Goal: Transaction & Acquisition: Download file/media

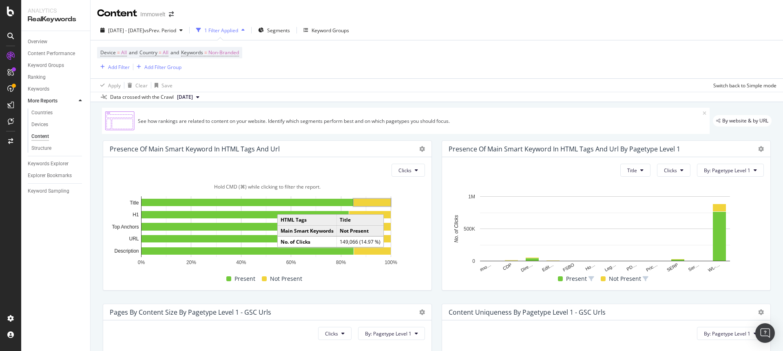
click at [373, 202] on rect "A chart." at bounding box center [372, 202] width 37 height 7
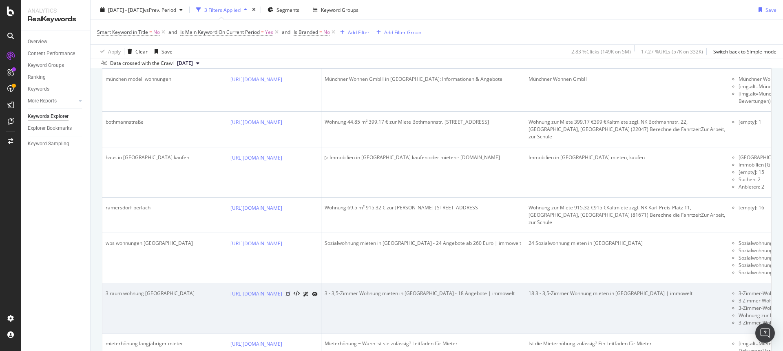
click at [290, 291] on icon at bounding box center [288, 293] width 5 height 5
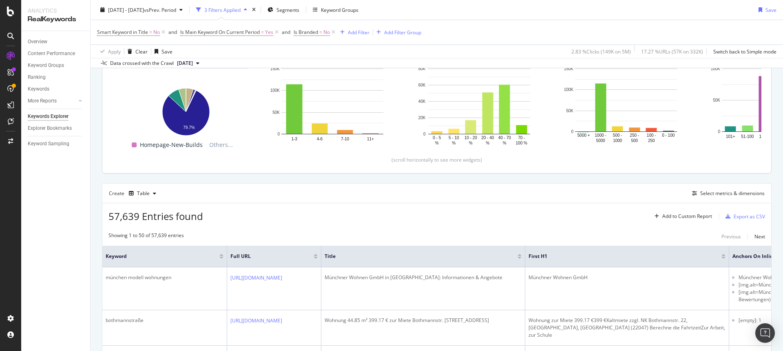
scroll to position [108, 0]
click at [722, 196] on div "Select metrics & dimensions" at bounding box center [732, 194] width 64 height 7
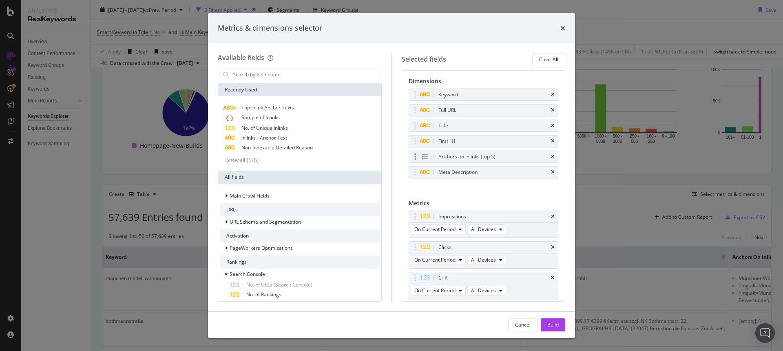
click at [549, 156] on div "Anchors on Inlinks (top 5)" at bounding box center [483, 156] width 149 height 11
click at [551, 171] on icon "times" at bounding box center [553, 172] width 4 height 5
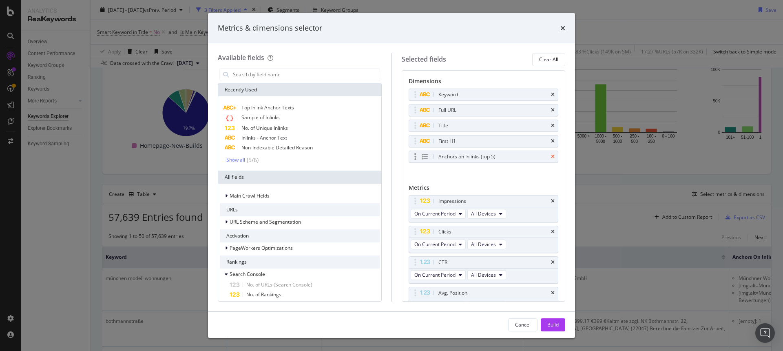
click at [551, 155] on icon "times" at bounding box center [553, 156] width 4 height 5
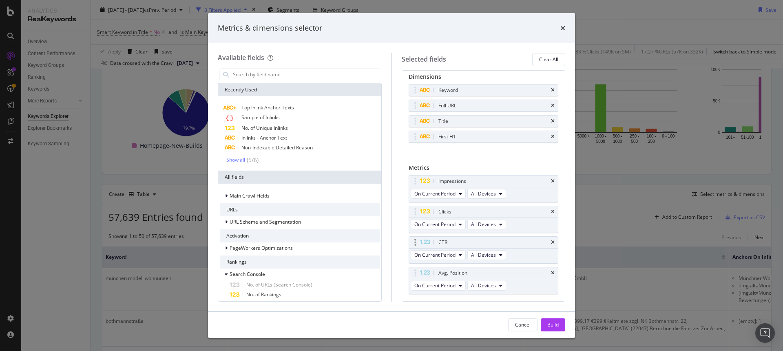
scroll to position [25, 0]
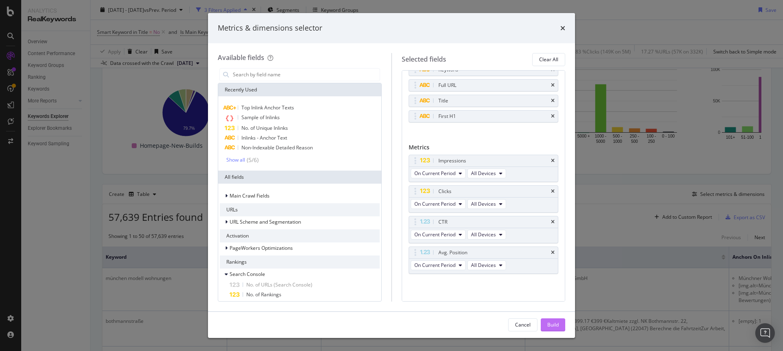
click at [554, 325] on div "Build" at bounding box center [552, 324] width 11 height 7
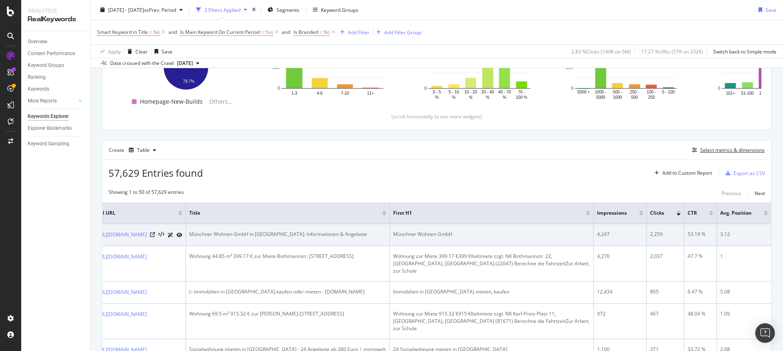
scroll to position [0, 240]
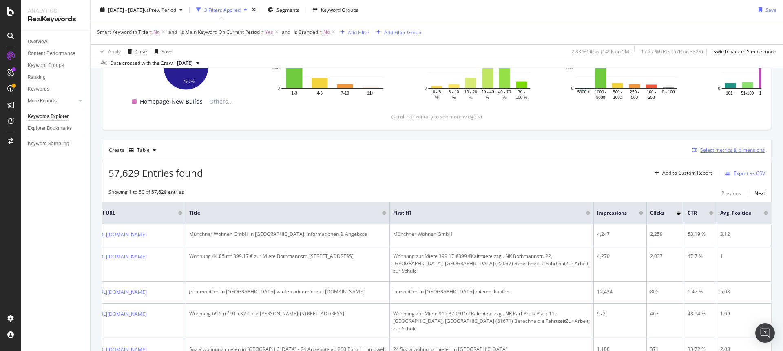
click at [735, 149] on div "Select metrics & dimensions" at bounding box center [732, 149] width 64 height 7
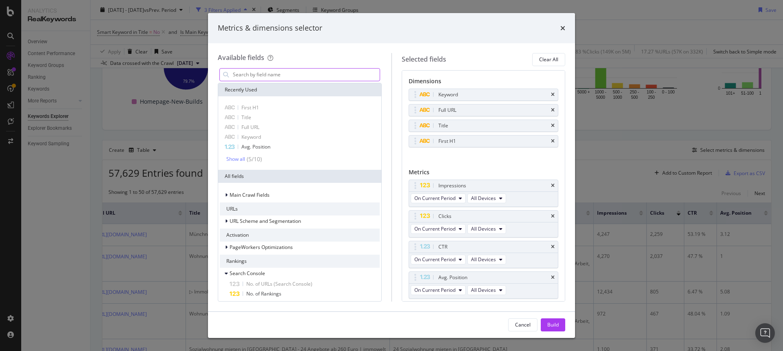
click at [261, 77] on input "modal" at bounding box center [306, 75] width 148 height 12
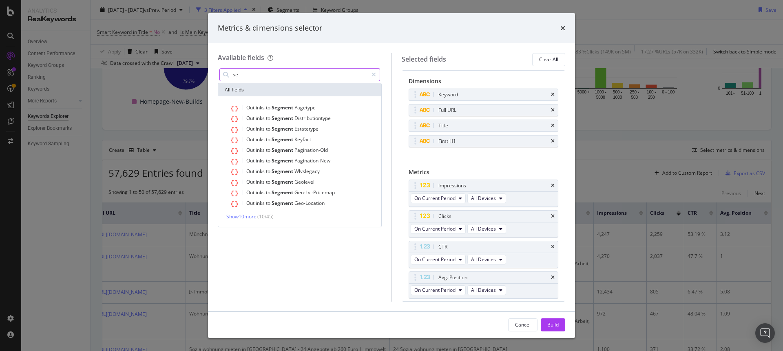
type input "s"
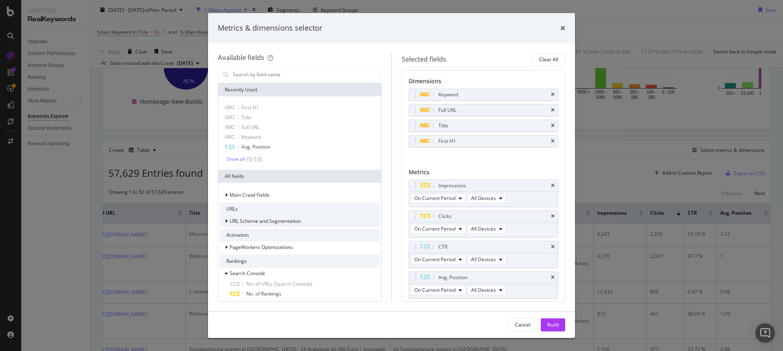
click at [269, 221] on span "URL Scheme and Segmentation" at bounding box center [265, 220] width 71 height 7
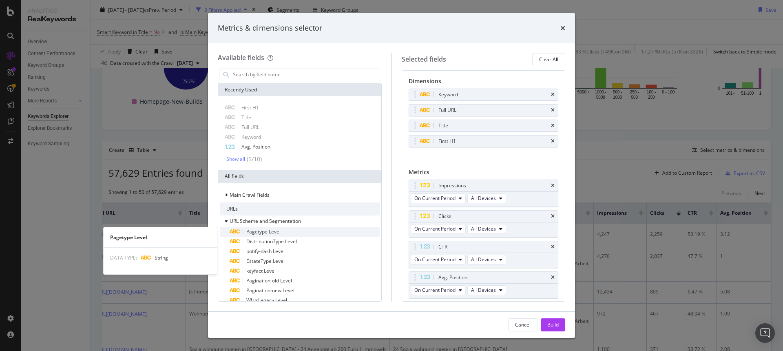
scroll to position [15, 0]
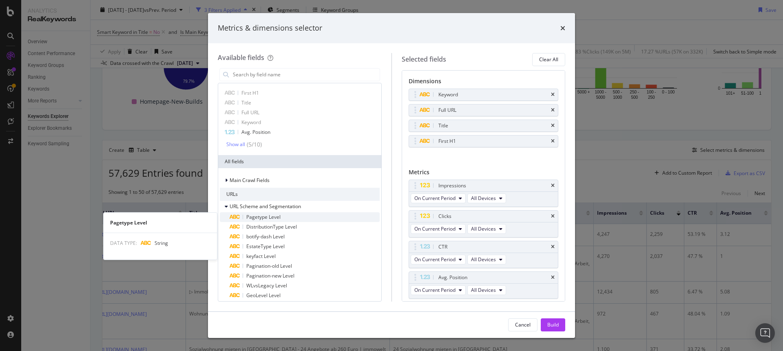
click at [278, 212] on div "Pagetype Level" at bounding box center [305, 217] width 150 height 10
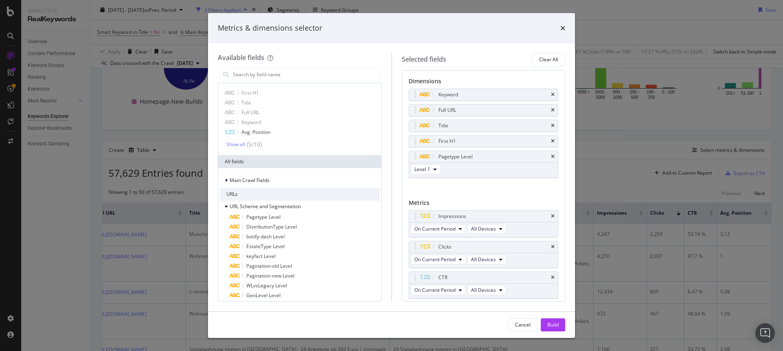
click at [551, 157] on icon "times" at bounding box center [553, 156] width 4 height 5
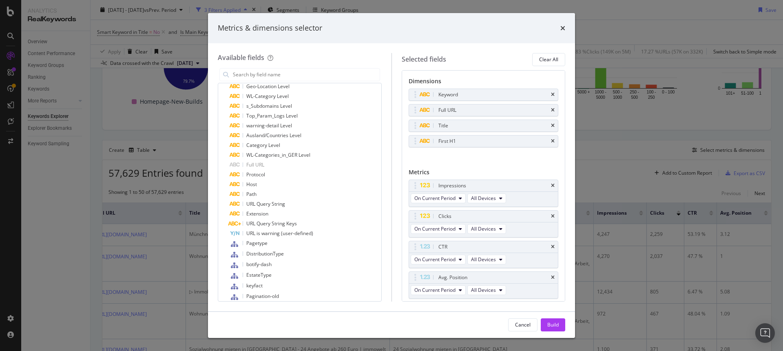
scroll to position [273, 0]
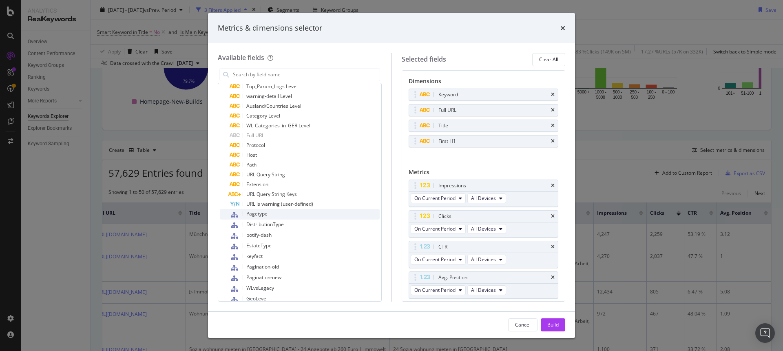
click at [259, 214] on span "Pagetype" at bounding box center [256, 213] width 21 height 7
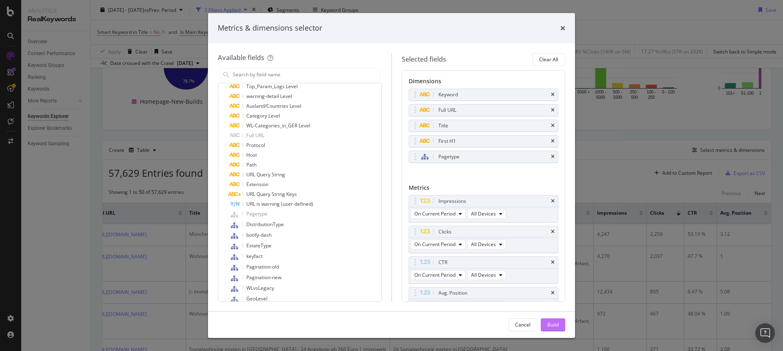
click at [553, 323] on div "Build" at bounding box center [552, 324] width 11 height 7
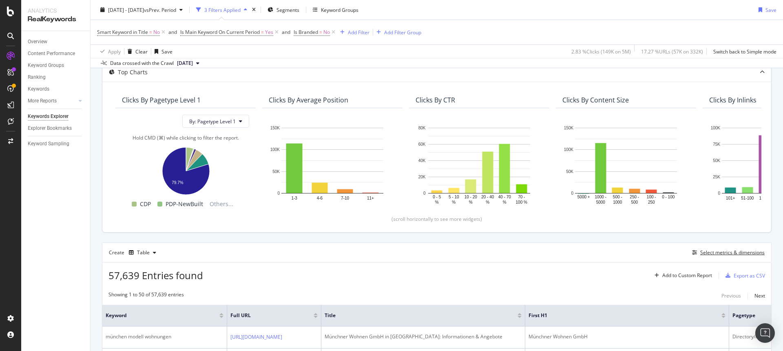
scroll to position [17, 0]
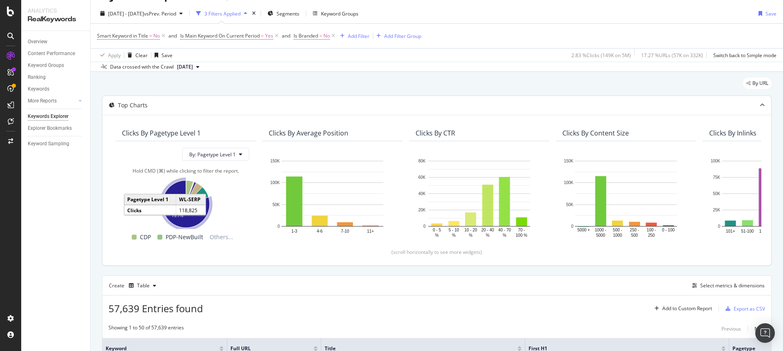
click at [188, 219] on icon "A chart." at bounding box center [185, 203] width 47 height 47
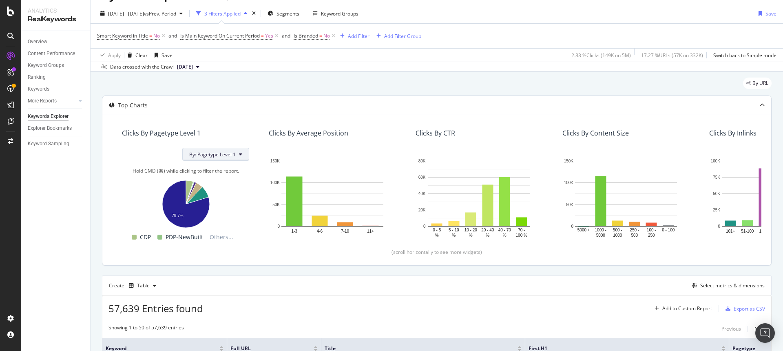
click at [231, 155] on span "By: Pagetype Level 1" at bounding box center [212, 154] width 47 height 7
click at [268, 183] on div "Select a Segment" at bounding box center [233, 183] width 101 height 13
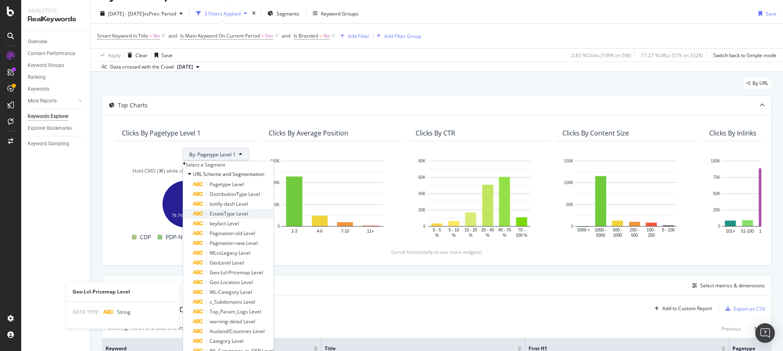
scroll to position [0, 0]
click at [208, 165] on div "Select a Segment" at bounding box center [206, 164] width 40 height 7
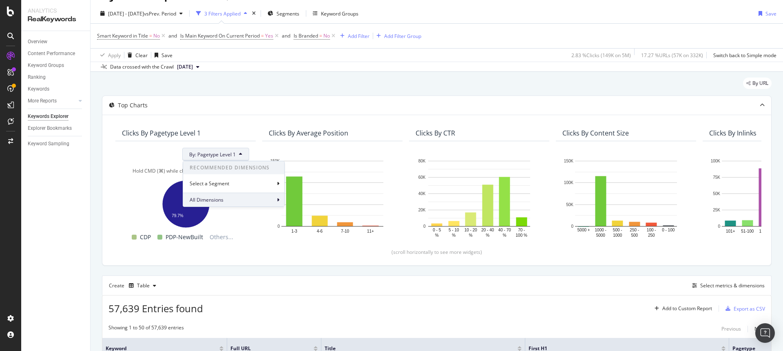
click at [212, 199] on span "All Dimensions" at bounding box center [207, 199] width 34 height 7
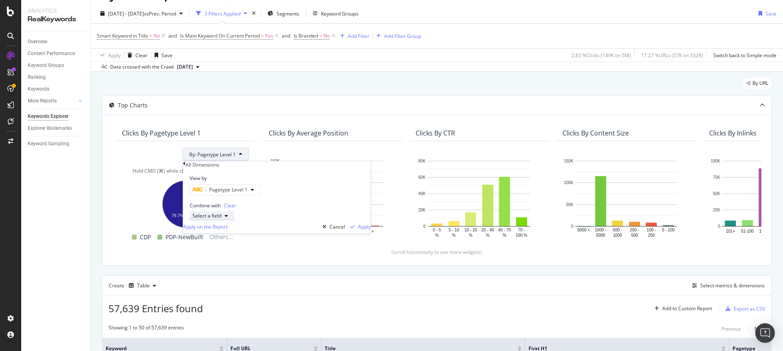
click at [215, 219] on div "Select a field" at bounding box center [207, 215] width 29 height 7
click at [133, 153] on div "By: Pagetype Level 1" at bounding box center [185, 154] width 127 height 13
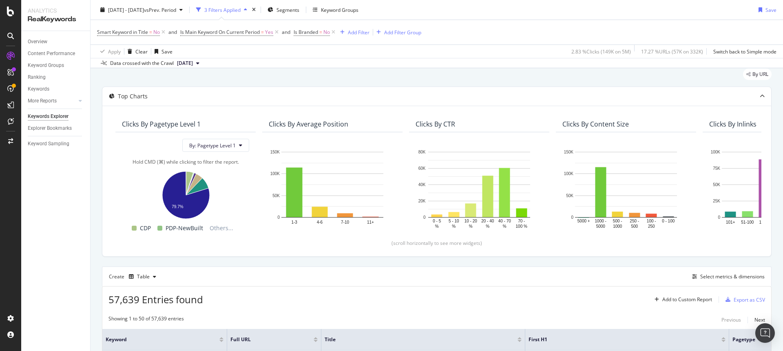
scroll to position [5, 0]
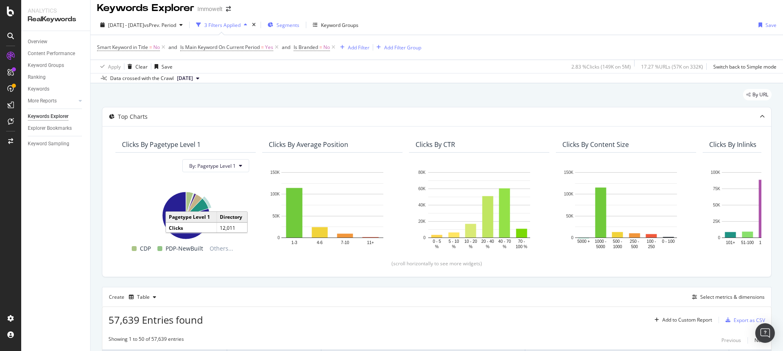
click at [299, 25] on span "Segments" at bounding box center [288, 25] width 23 height 7
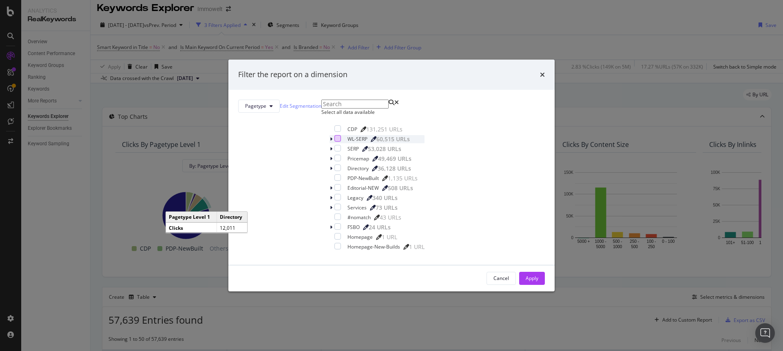
click at [335, 142] on div "modal" at bounding box center [338, 138] width 7 height 7
click at [526, 281] on div "Apply" at bounding box center [532, 278] width 13 height 7
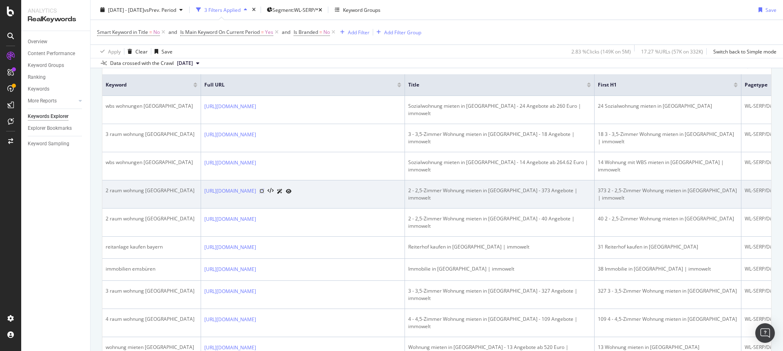
click at [264, 193] on icon at bounding box center [261, 190] width 5 height 5
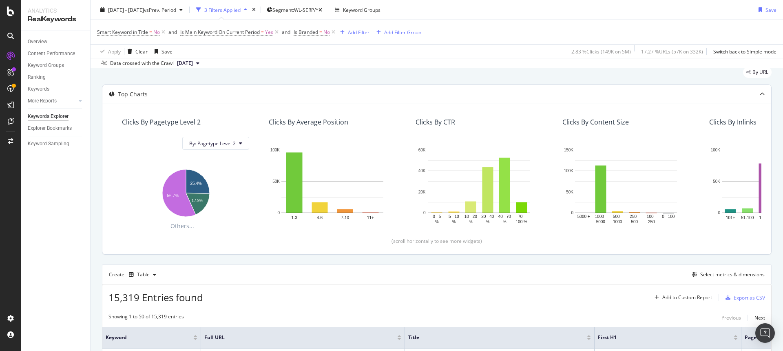
scroll to position [61, 0]
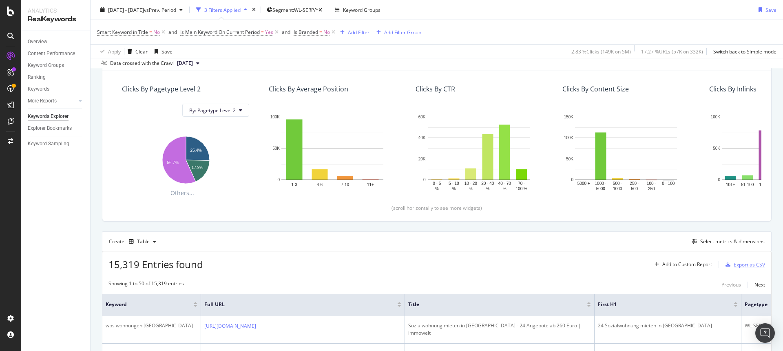
click at [739, 265] on div "Export as CSV" at bounding box center [749, 264] width 31 height 7
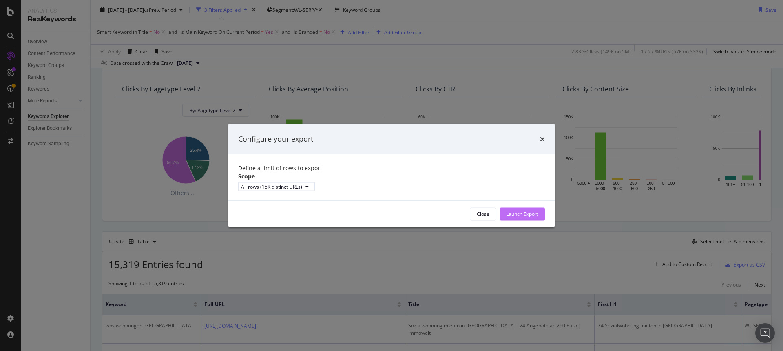
click at [506, 214] on div "Launch Export" at bounding box center [522, 214] width 32 height 12
